Goal: Complete application form

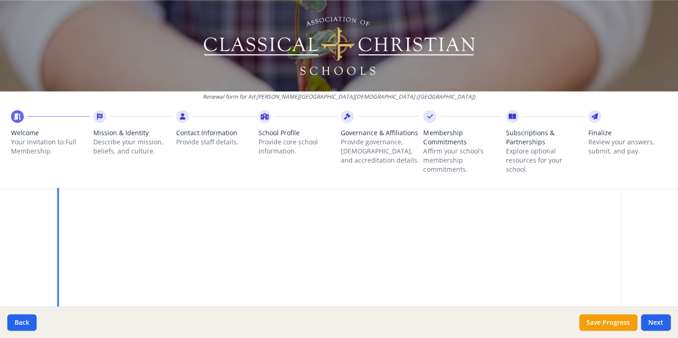
scroll to position [318, 0]
click at [650, 322] on button "Next" at bounding box center [656, 323] width 30 height 16
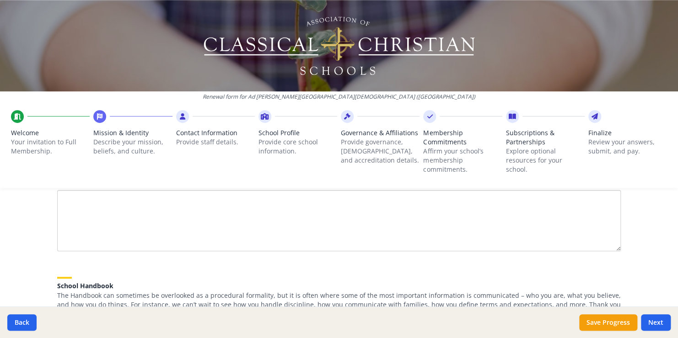
scroll to position [222, 0]
click at [74, 195] on textarea "What is your mission statement?" at bounding box center [338, 218] width 563 height 61
paste textarea "Our mission is to glorify [DEMOGRAPHIC_DATA] through [DEMOGRAPHIC_DATA]-centere…"
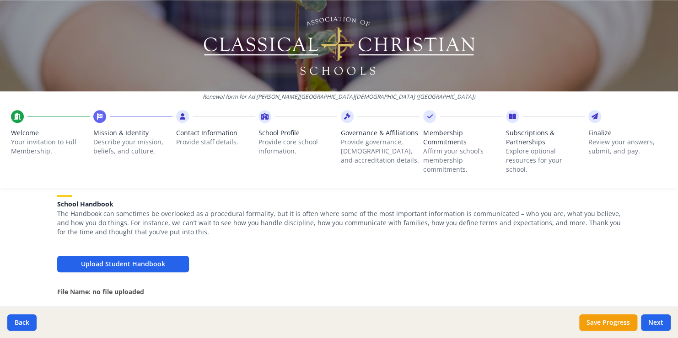
scroll to position [293, 0]
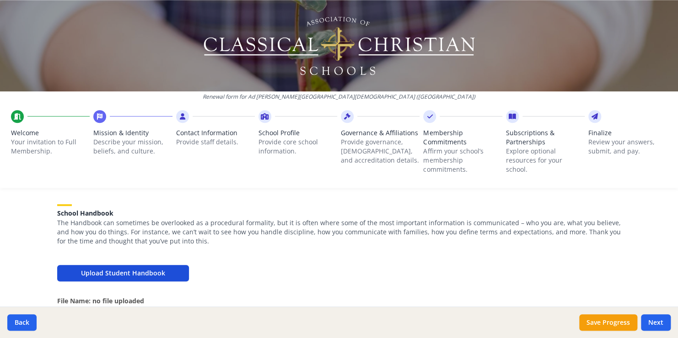
type textarea "Our mission is to glorify [DEMOGRAPHIC_DATA] through [DEMOGRAPHIC_DATA]-centere…"
click at [136, 273] on button "Upload Student Handbook" at bounding box center [123, 273] width 132 height 16
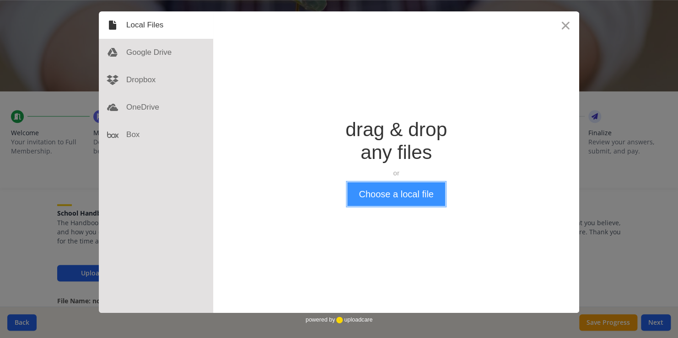
click at [399, 192] on button "Choose a local file" at bounding box center [395, 194] width 97 height 24
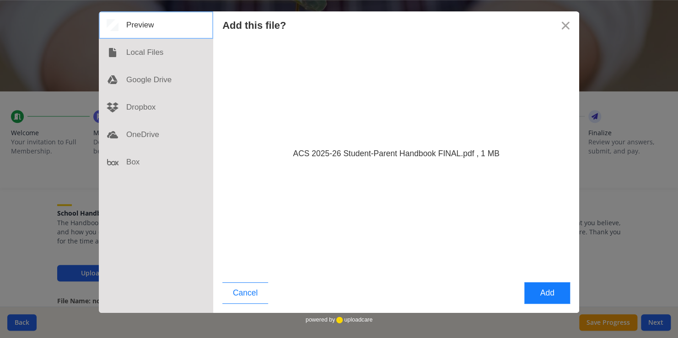
click at [135, 28] on div at bounding box center [156, 24] width 114 height 27
click at [134, 26] on div at bounding box center [156, 24] width 114 height 27
click at [132, 32] on div at bounding box center [156, 24] width 114 height 27
click at [555, 294] on button "Add" at bounding box center [547, 293] width 46 height 21
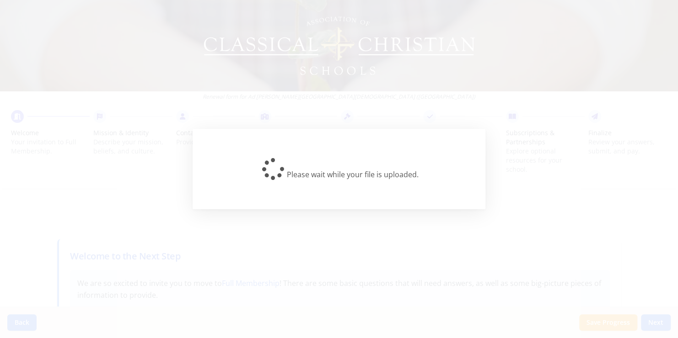
click at [649, 326] on div "Please wait while your file is uploaded." at bounding box center [339, 169] width 678 height 338
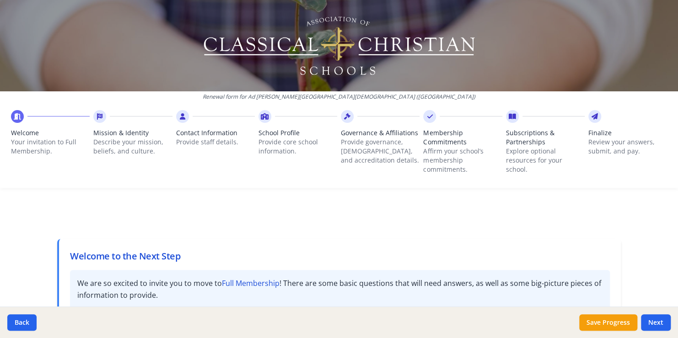
click at [649, 326] on button "Next" at bounding box center [656, 323] width 30 height 16
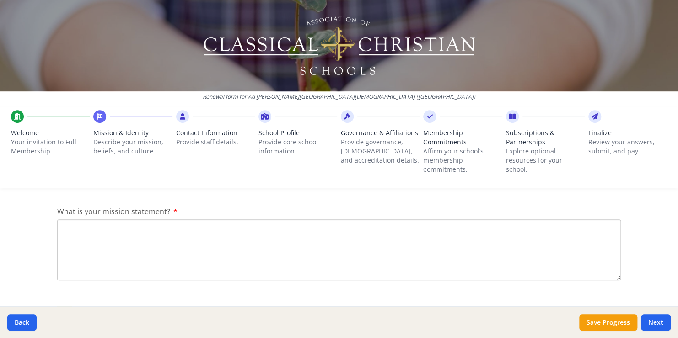
scroll to position [189, 0]
click at [68, 227] on textarea "What is your mission statement?" at bounding box center [338, 251] width 563 height 61
paste textarea "Our mission is to glorify [DEMOGRAPHIC_DATA] through [DEMOGRAPHIC_DATA]-centere…"
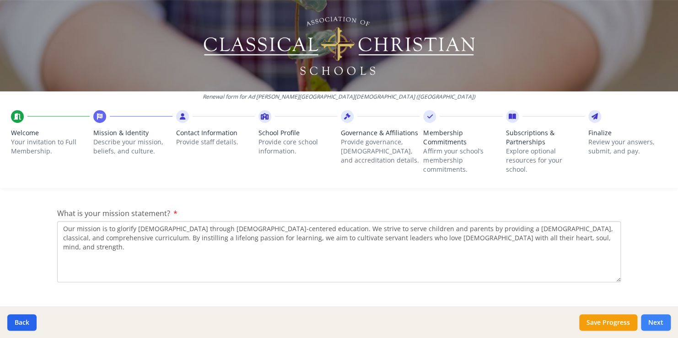
type textarea "Our mission is to glorify [DEMOGRAPHIC_DATA] through [DEMOGRAPHIC_DATA]-centere…"
click at [652, 322] on button "Next" at bounding box center [656, 323] width 30 height 16
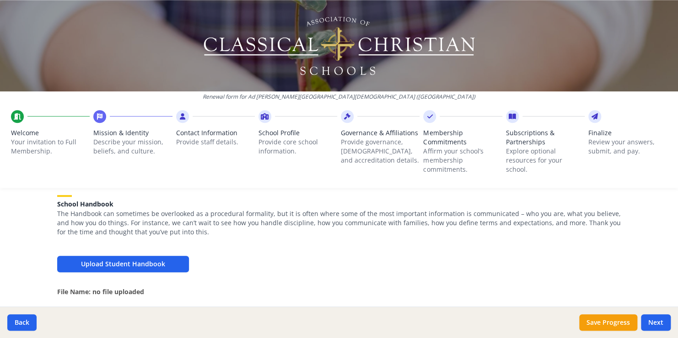
scroll to position [304, 0]
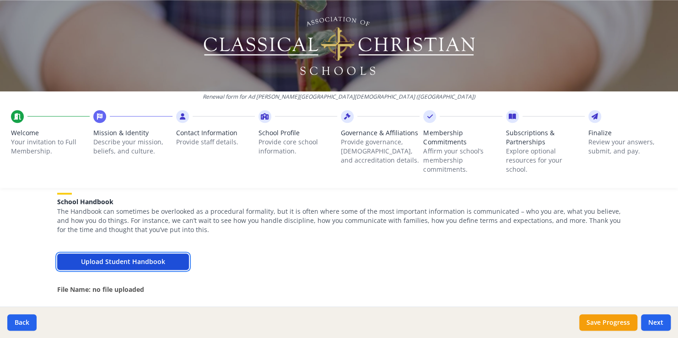
click at [152, 261] on button "Upload Student Handbook" at bounding box center [123, 262] width 132 height 16
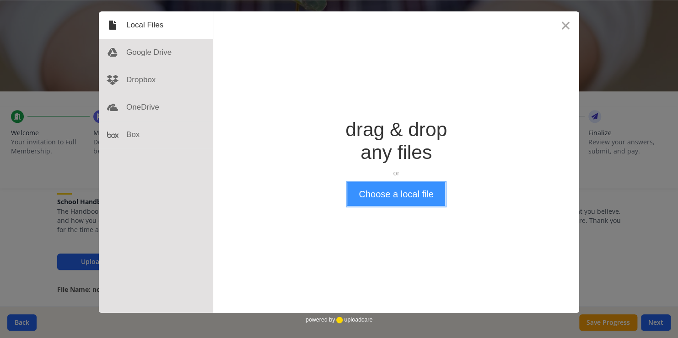
click at [408, 190] on button "Choose a local file" at bounding box center [395, 194] width 97 height 24
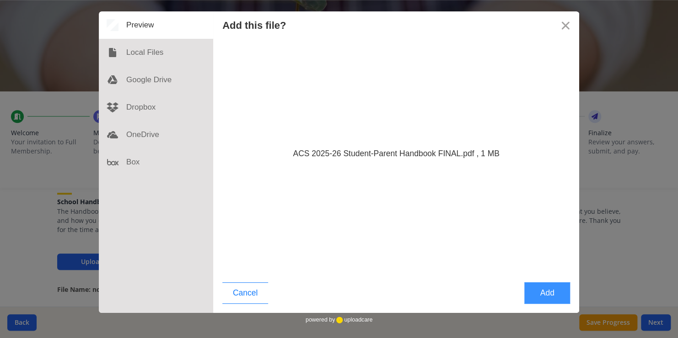
click at [547, 291] on button "Add" at bounding box center [547, 293] width 46 height 21
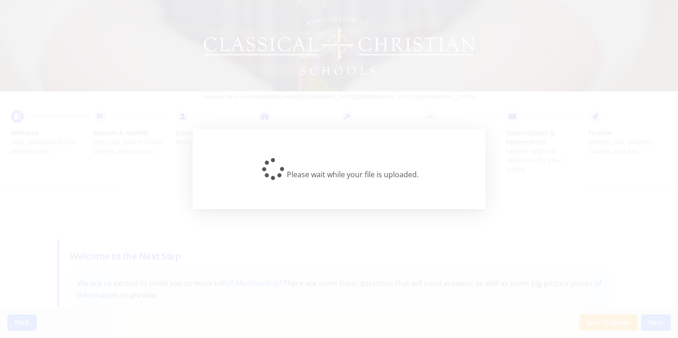
click at [481, 263] on div "Please wait while your file is uploaded." at bounding box center [339, 169] width 678 height 338
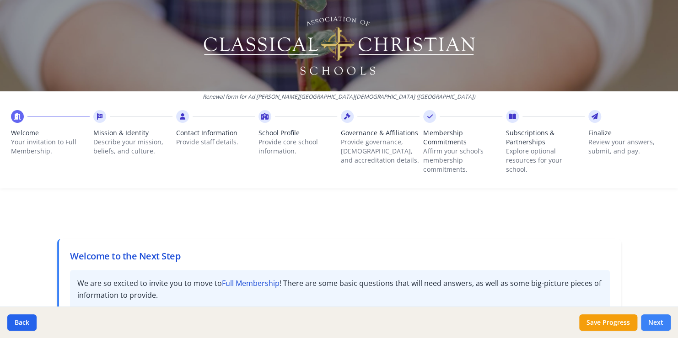
click at [660, 326] on button "Next" at bounding box center [656, 323] width 30 height 16
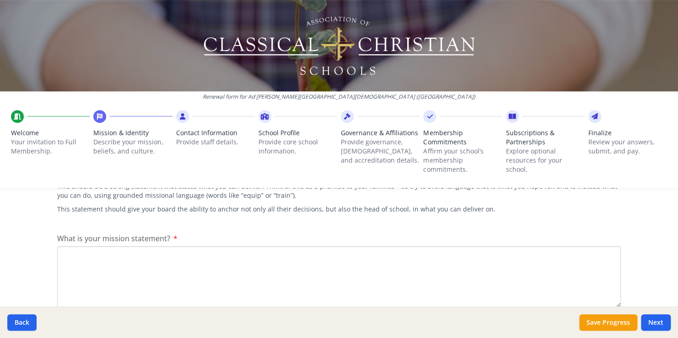
scroll to position [162, 0]
paste textarea "Our mission is to glorify [DEMOGRAPHIC_DATA] through [DEMOGRAPHIC_DATA]-centere…"
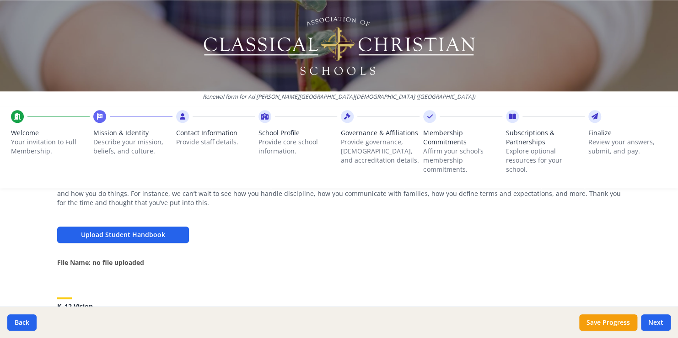
scroll to position [327, 0]
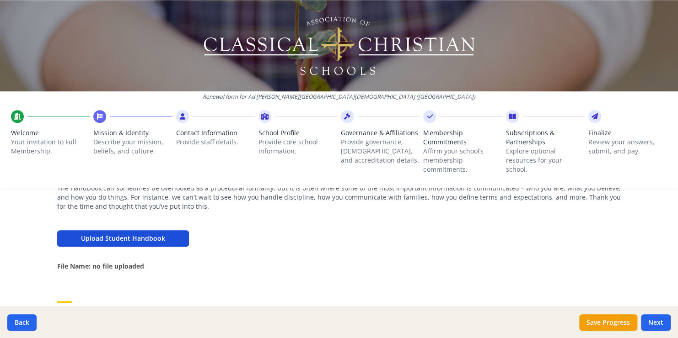
type textarea "Our mission is to glorify [DEMOGRAPHIC_DATA] through [DEMOGRAPHIC_DATA]-centere…"
click at [156, 234] on button "Upload Student Handbook" at bounding box center [123, 238] width 132 height 16
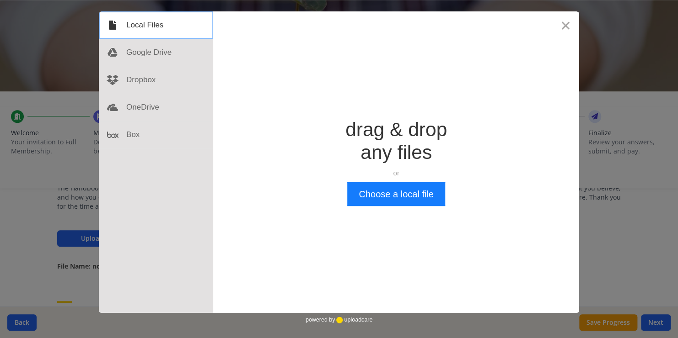
drag, startPoint x: 148, startPoint y: 23, endPoint x: 171, endPoint y: 22, distance: 22.9
click at [171, 22] on div at bounding box center [156, 24] width 114 height 27
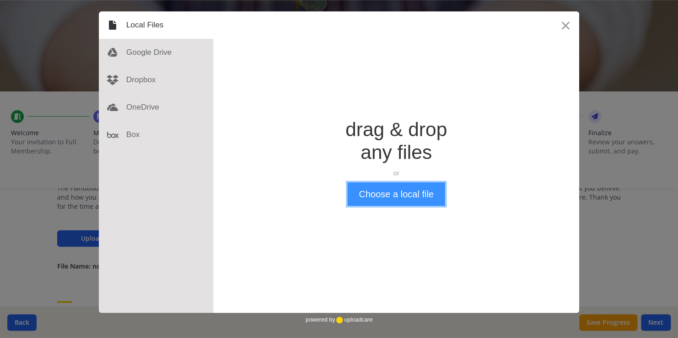
click at [401, 196] on button "Choose a local file" at bounding box center [395, 194] width 97 height 24
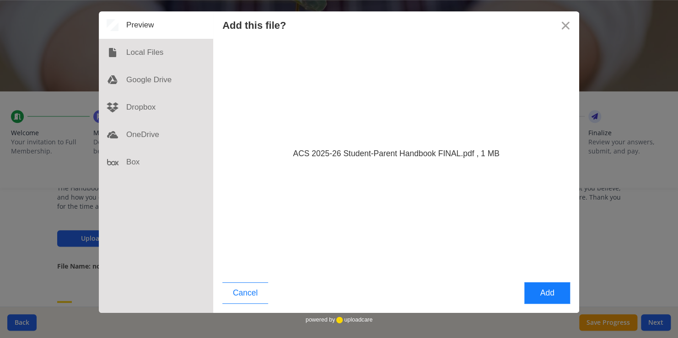
click at [487, 291] on div "Cancel Add" at bounding box center [396, 295] width 366 height 35
click at [551, 289] on button "Add" at bounding box center [547, 293] width 46 height 21
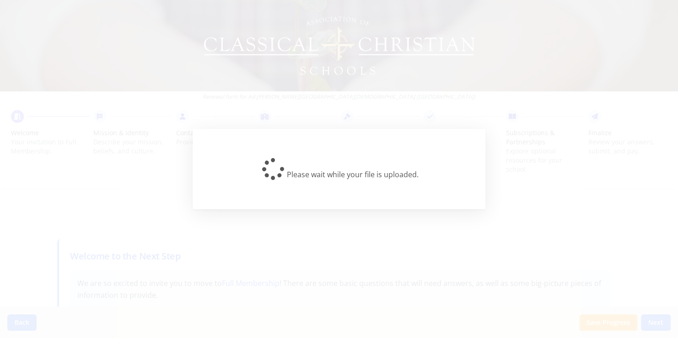
click at [174, 229] on div "Please wait while your file is uploaded." at bounding box center [339, 169] width 678 height 338
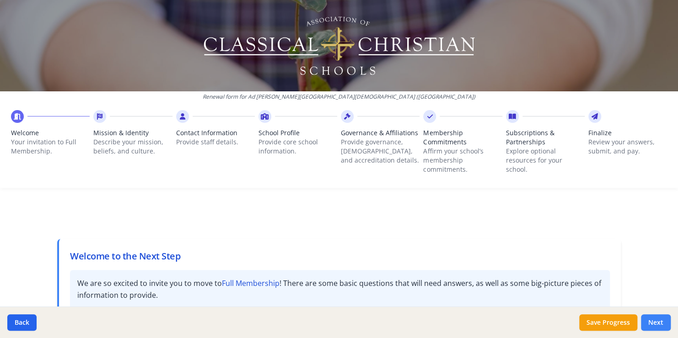
click at [657, 324] on button "Next" at bounding box center [656, 323] width 30 height 16
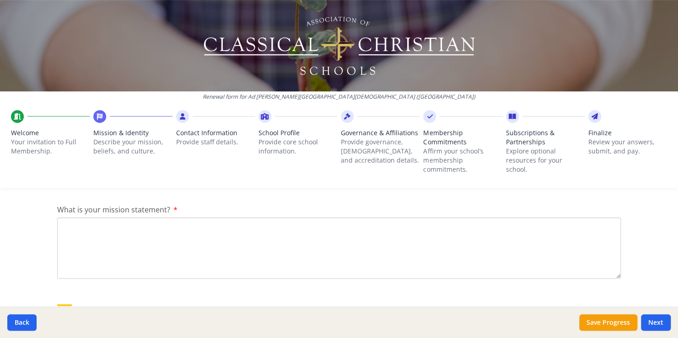
scroll to position [200, 0]
click at [68, 218] on textarea "What is your mission statement?" at bounding box center [338, 240] width 563 height 61
paste textarea "Our mission is to glorify [DEMOGRAPHIC_DATA] through [DEMOGRAPHIC_DATA]-centere…"
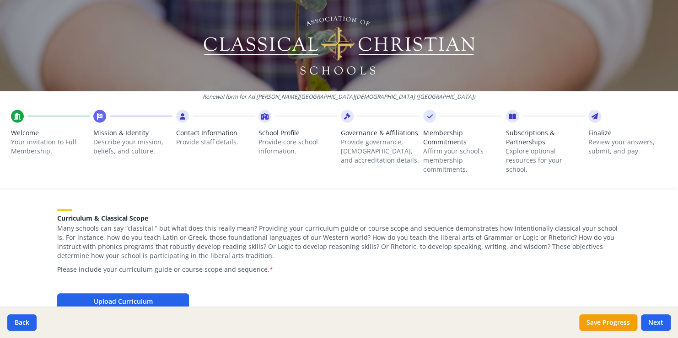
scroll to position [869, 0]
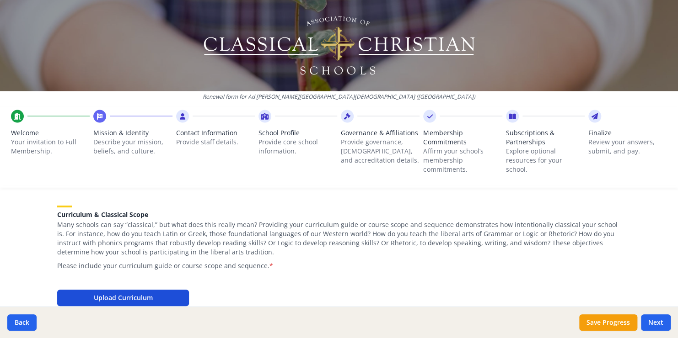
type textarea "Our mission is to glorify [DEMOGRAPHIC_DATA] through [DEMOGRAPHIC_DATA]-centere…"
click at [144, 293] on button "Upload Curriculum" at bounding box center [123, 298] width 132 height 16
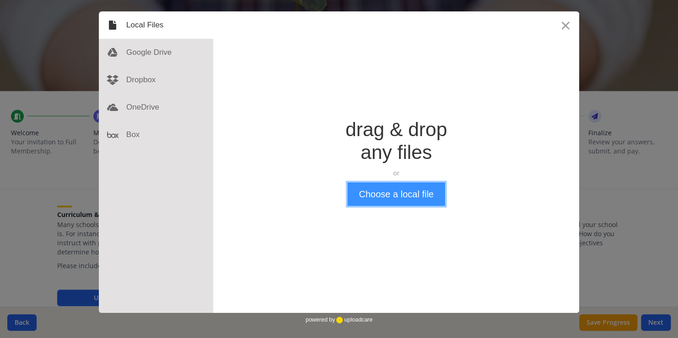
click at [416, 193] on button "Choose a local file" at bounding box center [395, 194] width 97 height 24
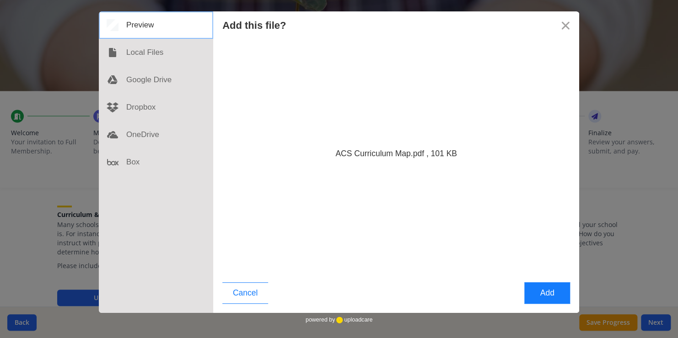
click at [136, 26] on div at bounding box center [156, 24] width 114 height 27
click at [554, 291] on button "Add" at bounding box center [547, 293] width 46 height 21
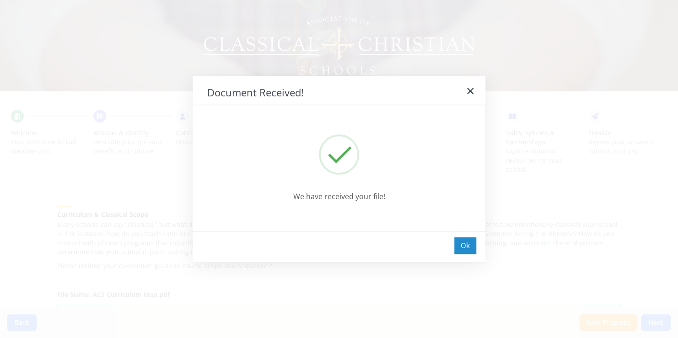
click at [465, 245] on div "Ok" at bounding box center [465, 245] width 22 height 17
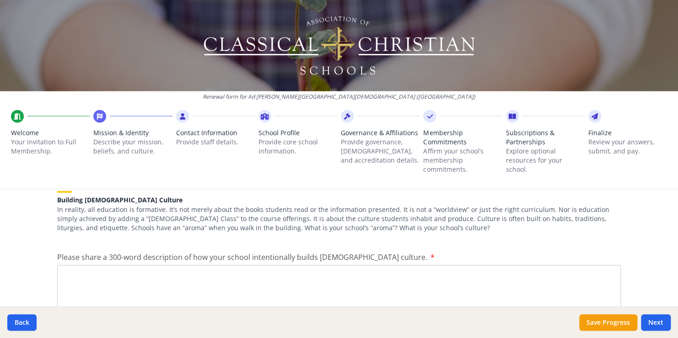
scroll to position [1070, 0]
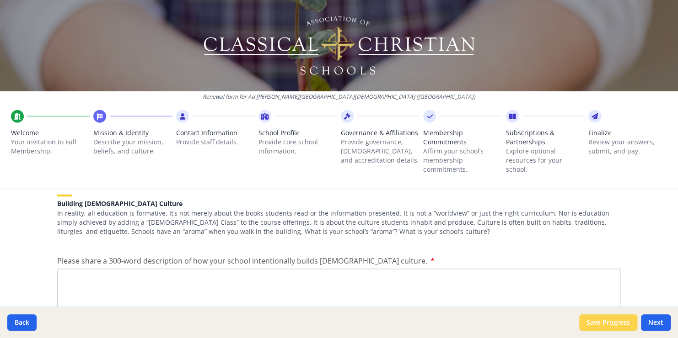
click at [614, 329] on button "Save Progress" at bounding box center [608, 323] width 58 height 16
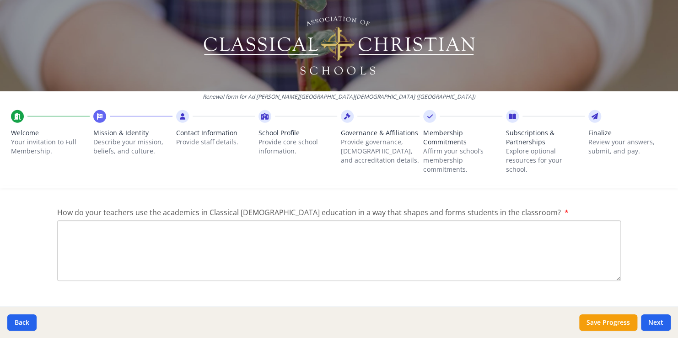
scroll to position [1274, 0]
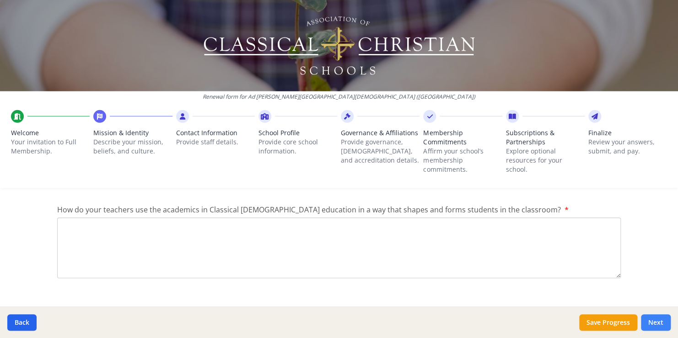
click at [662, 327] on button "Next" at bounding box center [656, 323] width 30 height 16
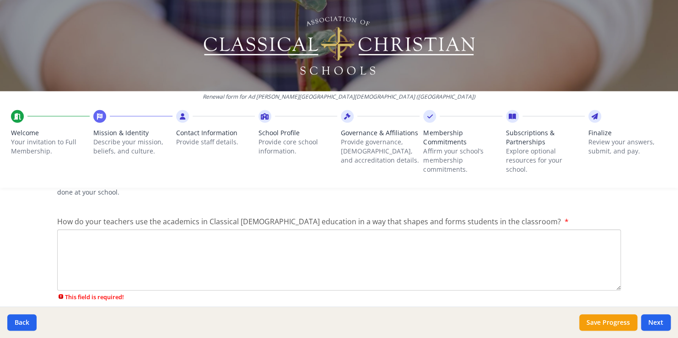
scroll to position [1266, 0]
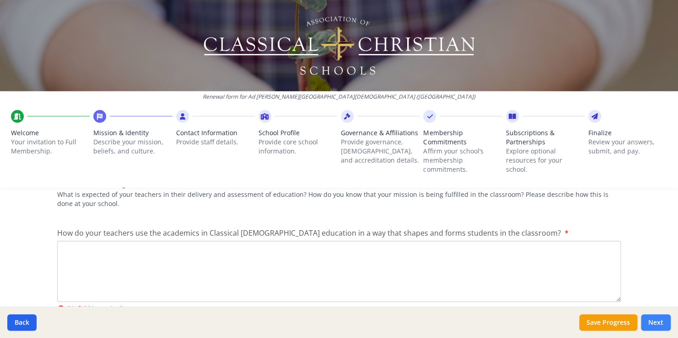
click at [664, 321] on button "Next" at bounding box center [656, 323] width 30 height 16
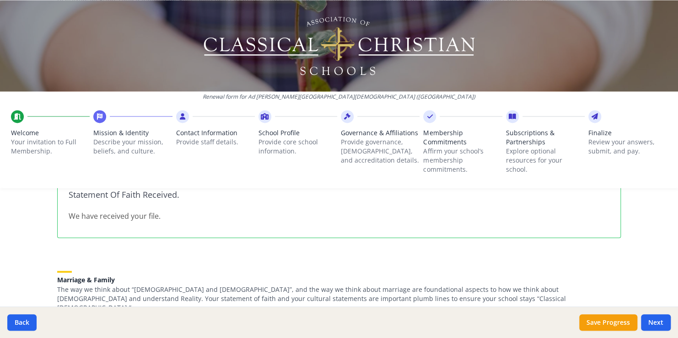
scroll to position [567, 0]
